Goal: Check status

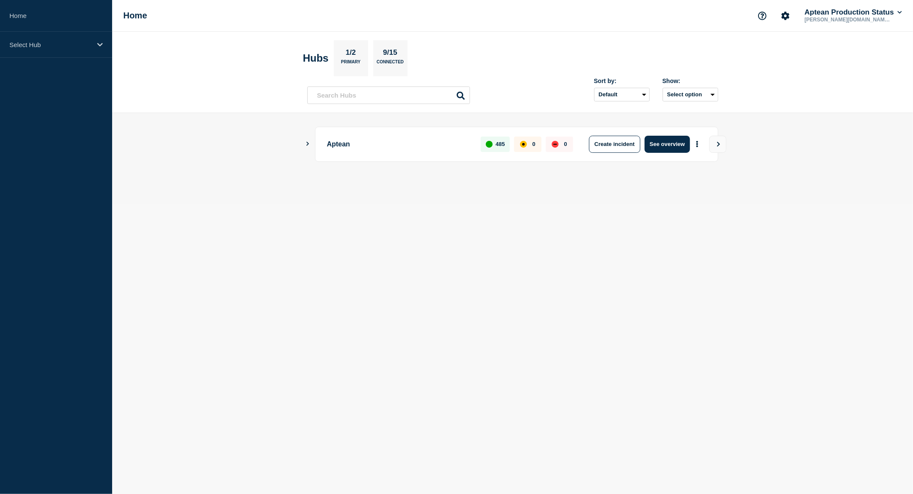
click at [309, 140] on div "Aptean 485 0 0 Create incident See overview" at bounding box center [512, 144] width 411 height 35
click at [308, 143] on icon "Show Connected Hubs" at bounding box center [308, 144] width 6 height 4
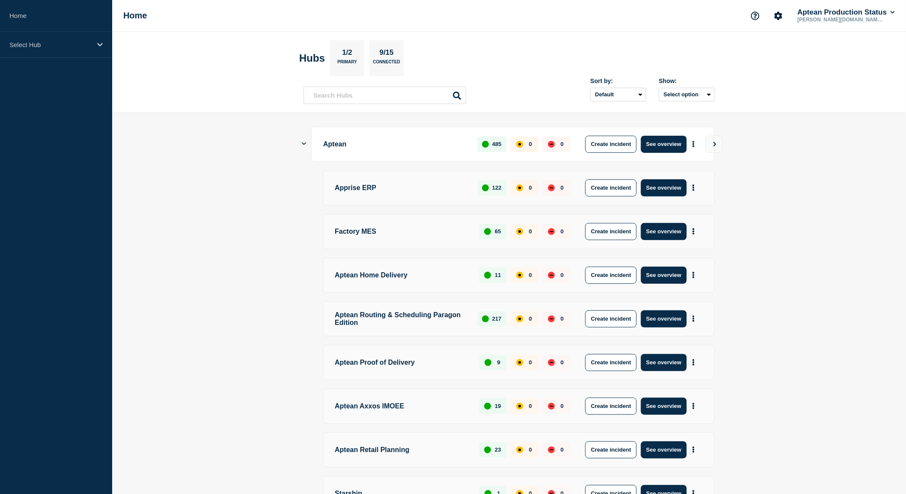
click at [399, 316] on p "Aptean Routing & Scheduling Paragon Edition" at bounding box center [401, 318] width 133 height 17
click at [663, 319] on button "See overview" at bounding box center [663, 318] width 45 height 17
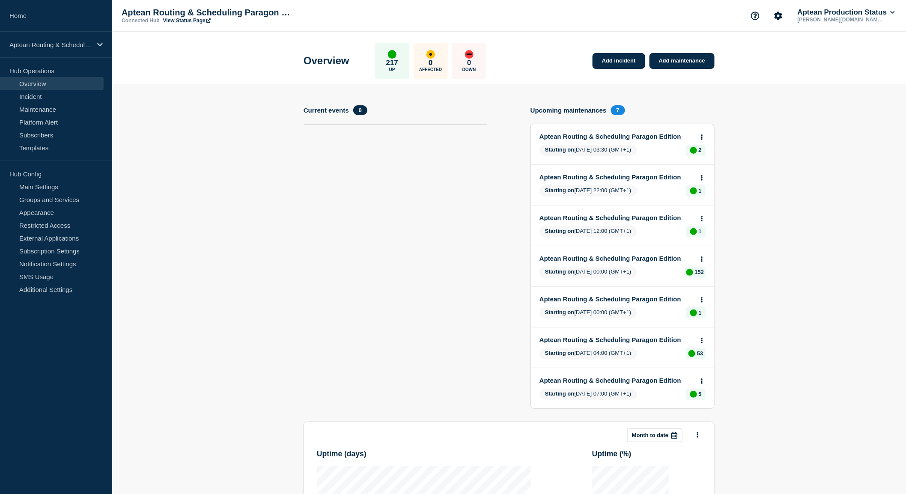
click at [656, 133] on link "Aptean Routing & Scheduling Paragon Edition" at bounding box center [616, 136] width 155 height 7
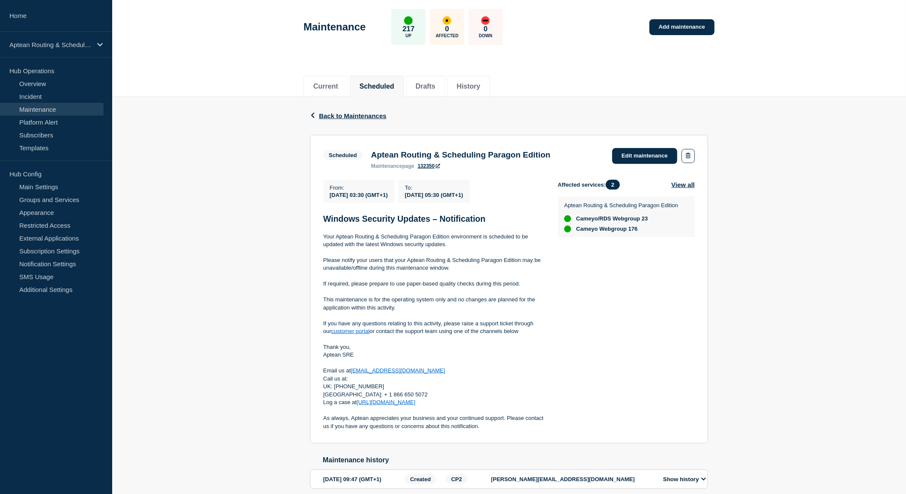
scroll to position [82, 0]
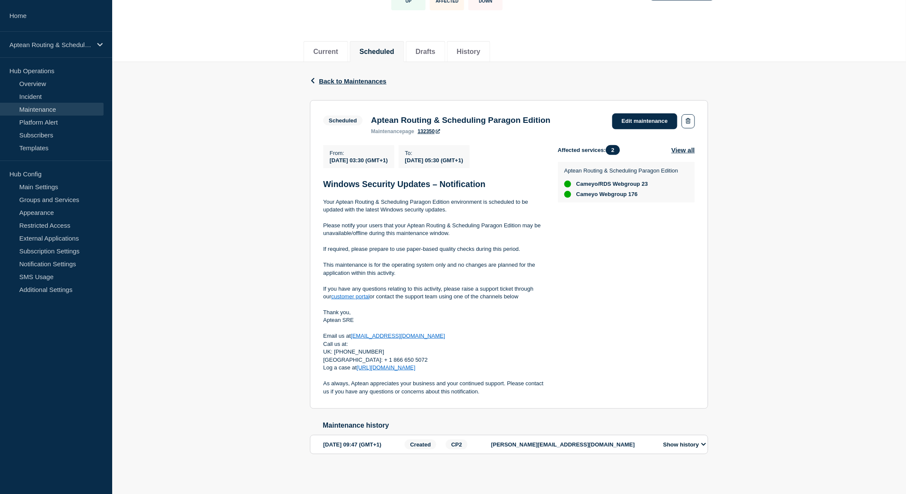
click at [801, 168] on div "Back Back to Maintenances Scheduled Aptean Routing & Scheduling Paragon Edition…" at bounding box center [509, 272] width 794 height 420
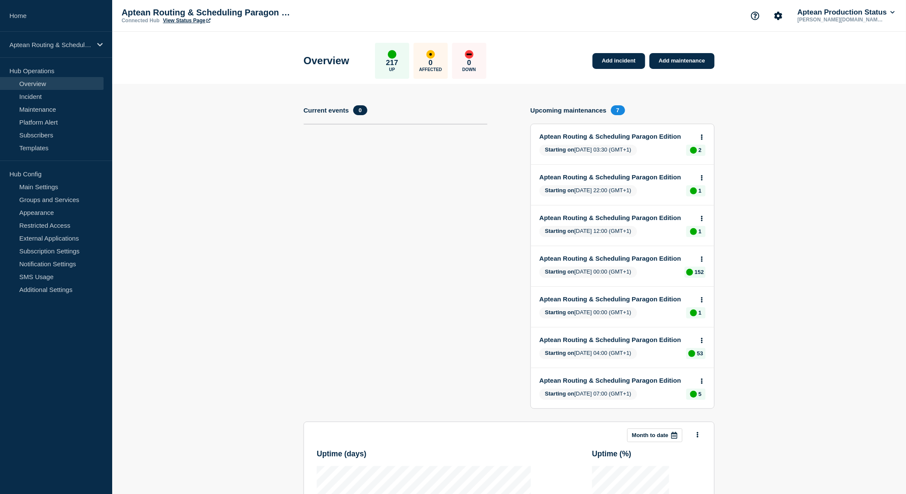
click at [609, 255] on link "Aptean Routing & Scheduling Paragon Edition" at bounding box center [616, 258] width 155 height 7
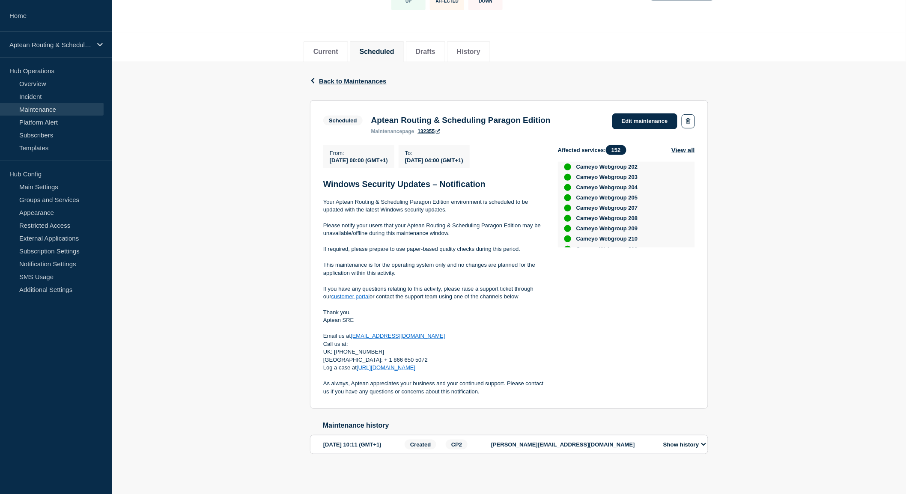
scroll to position [1382, 0]
